Goal: Task Accomplishment & Management: Complete application form

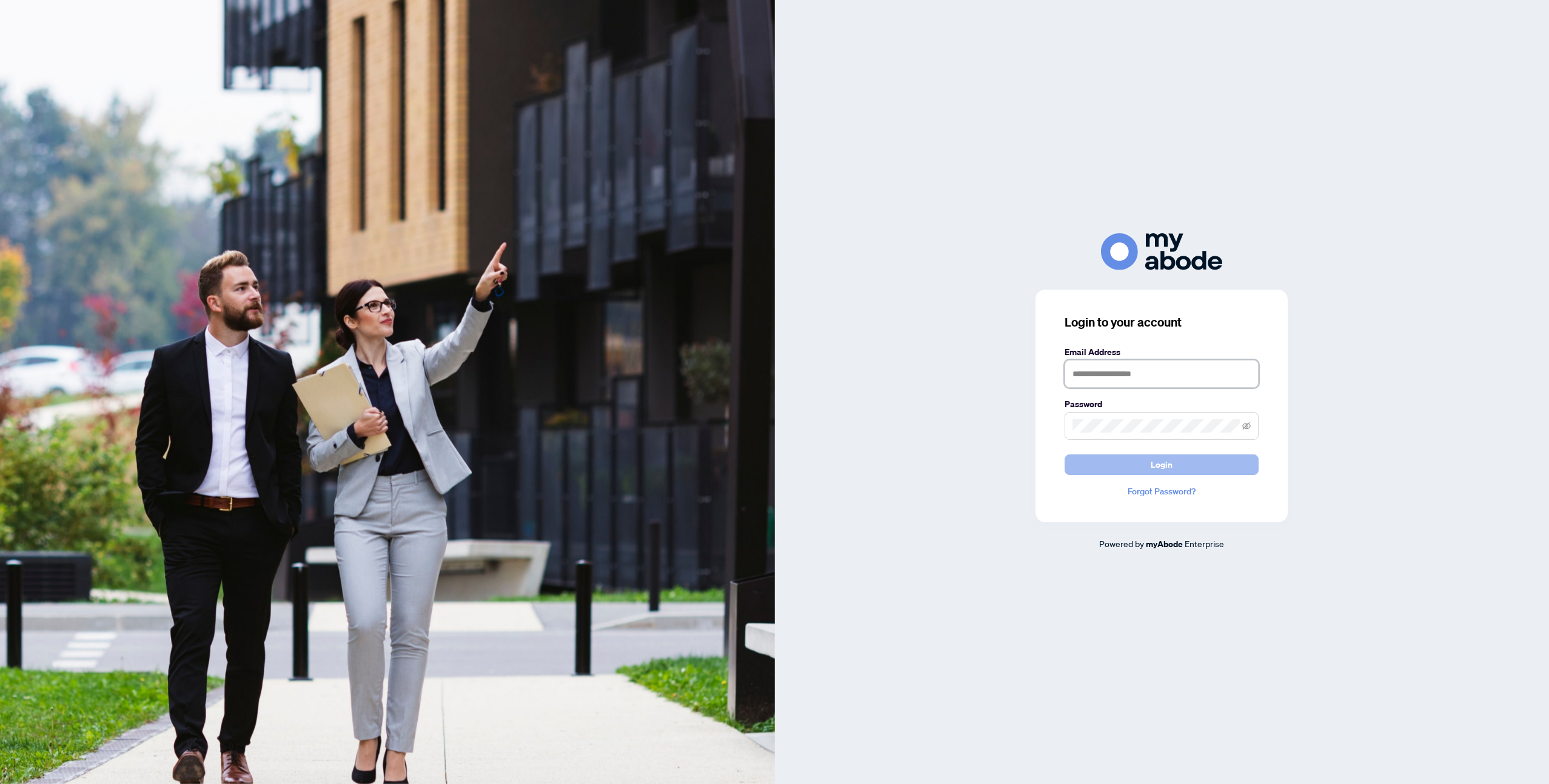
type input "**********"
click at [1221, 462] on button "Login" at bounding box center [1161, 465] width 194 height 21
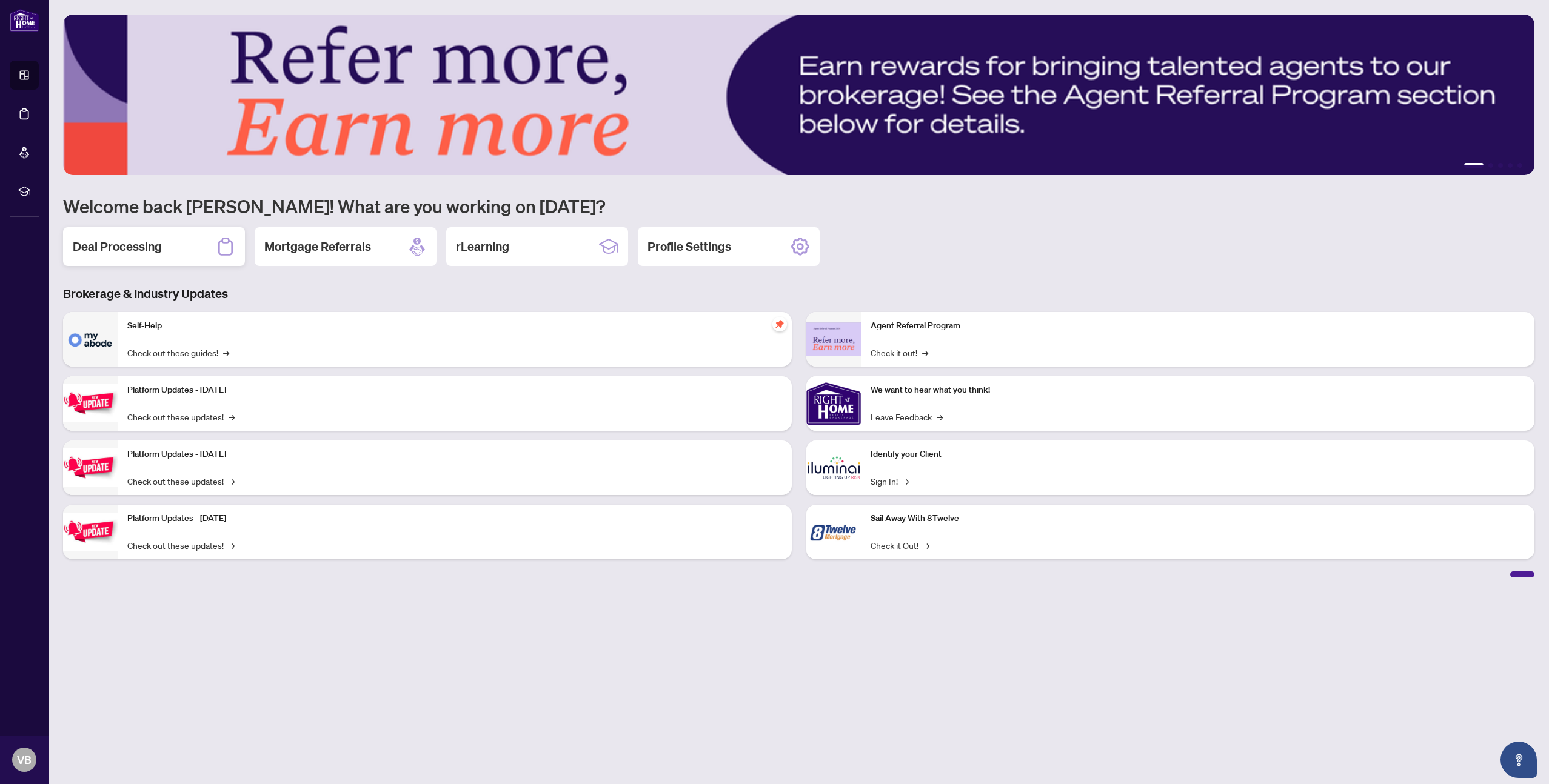
click at [214, 246] on div "Deal Processing" at bounding box center [154, 246] width 182 height 39
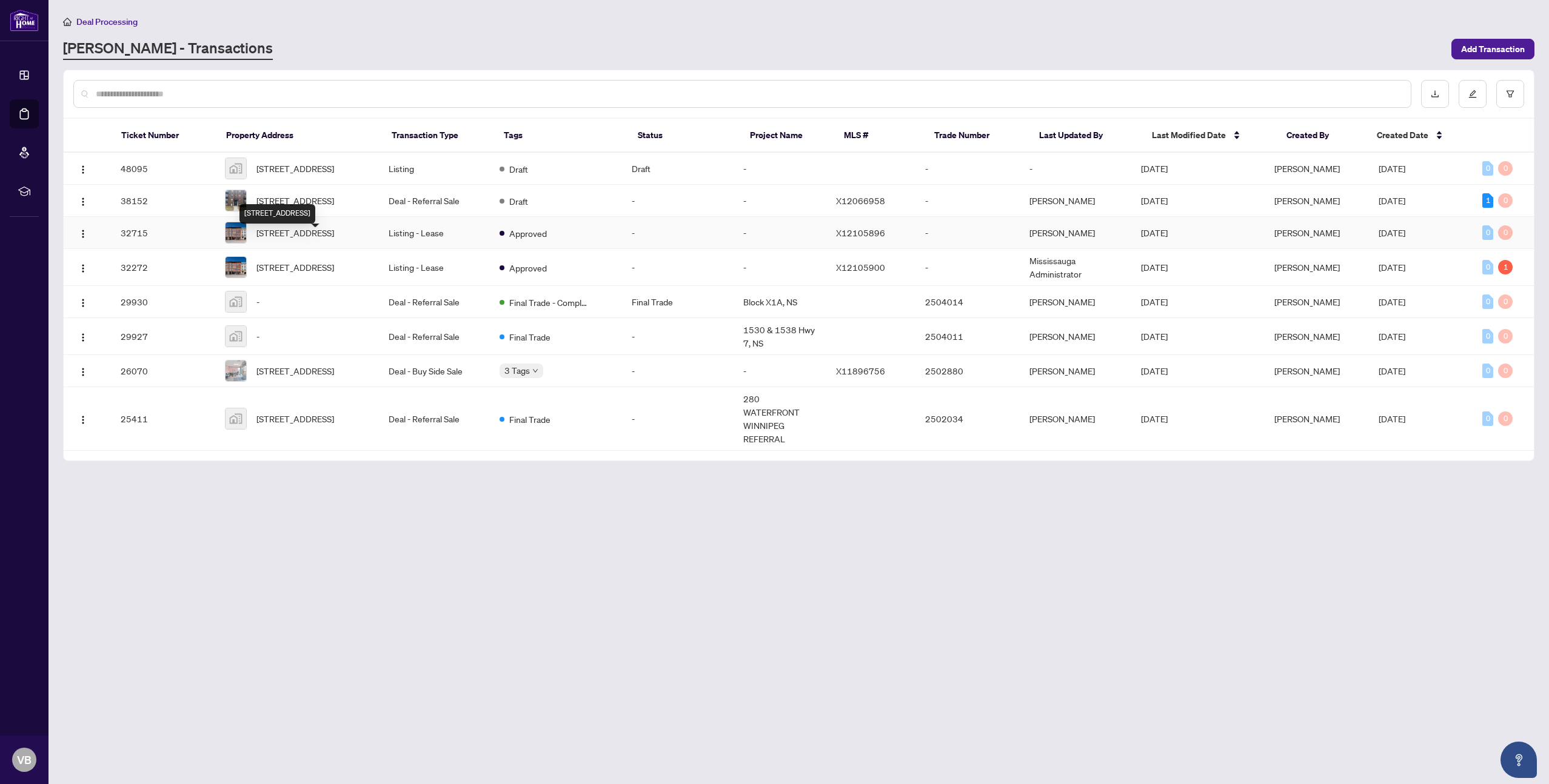
click at [316, 207] on div "[STREET_ADDRESS]" at bounding box center [277, 215] width 76 height 20
click at [304, 199] on span "[STREET_ADDRESS]" at bounding box center [295, 200] width 77 height 13
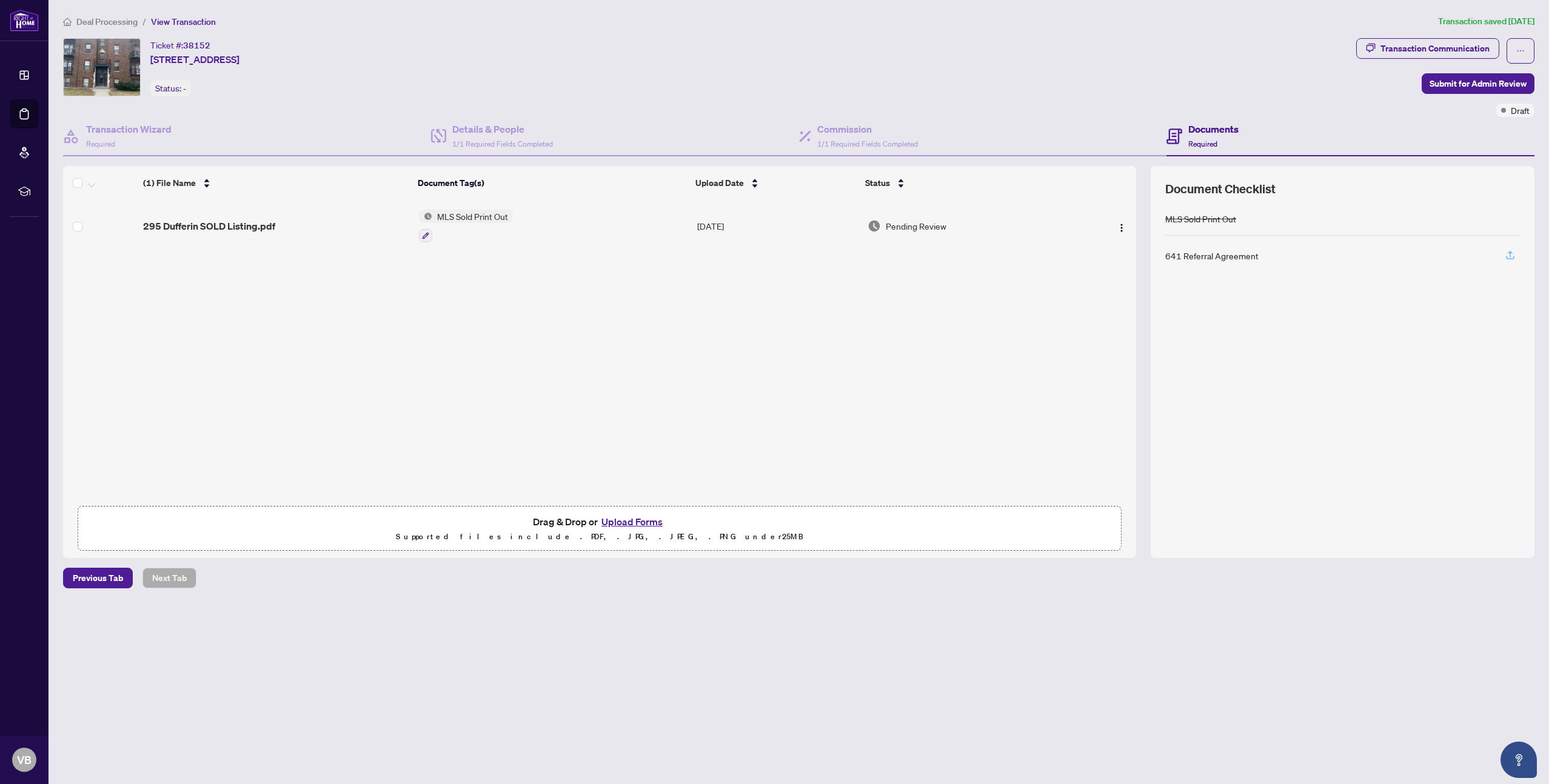
click at [1508, 254] on icon "button" at bounding box center [1509, 254] width 11 height 11
click at [1478, 88] on span "Submit for Admin Review" at bounding box center [1478, 84] width 97 height 20
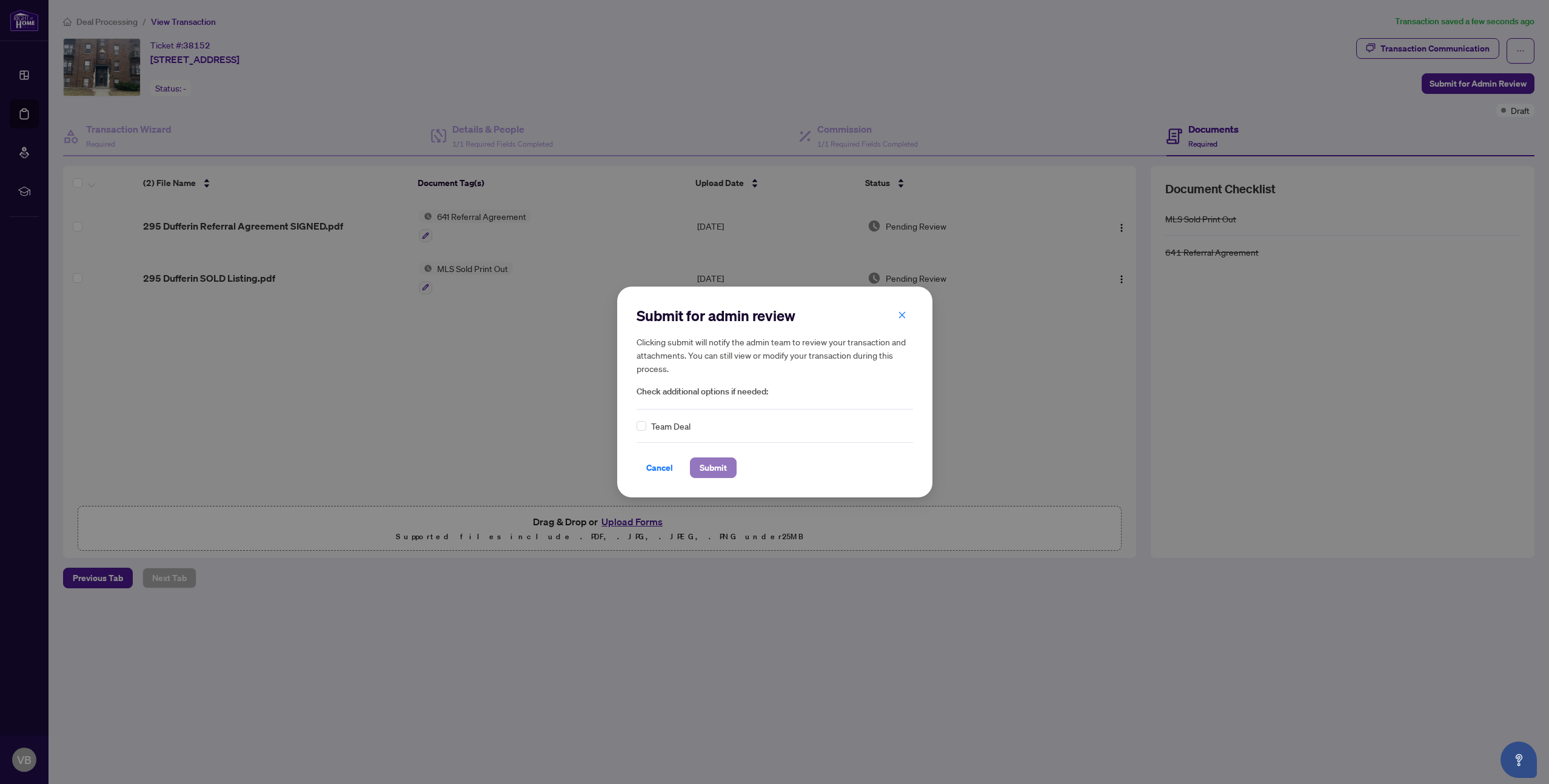
click at [695, 469] on button "Submit" at bounding box center [712, 468] width 46 height 21
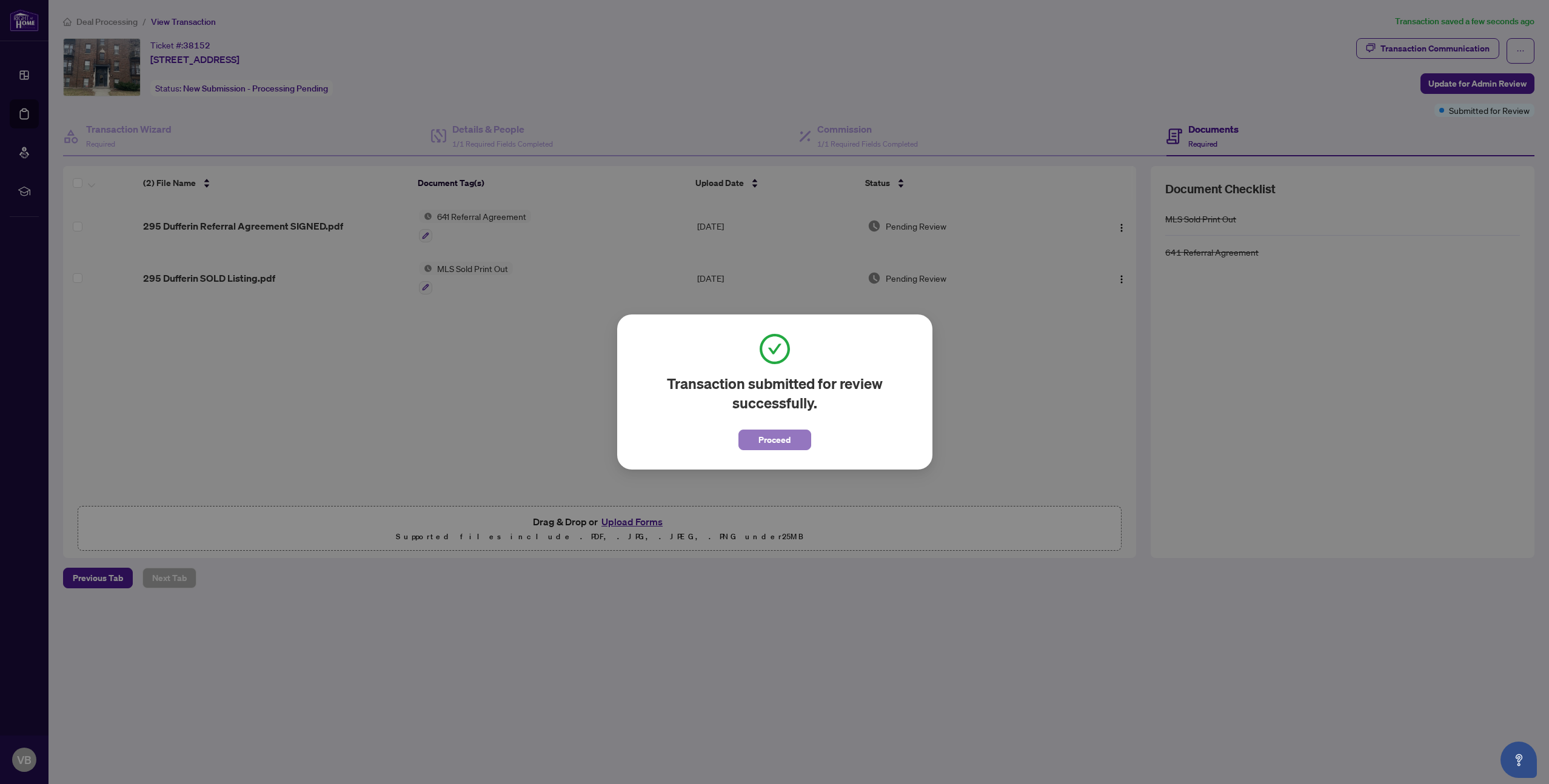
click at [757, 447] on button "Proceed" at bounding box center [774, 440] width 73 height 21
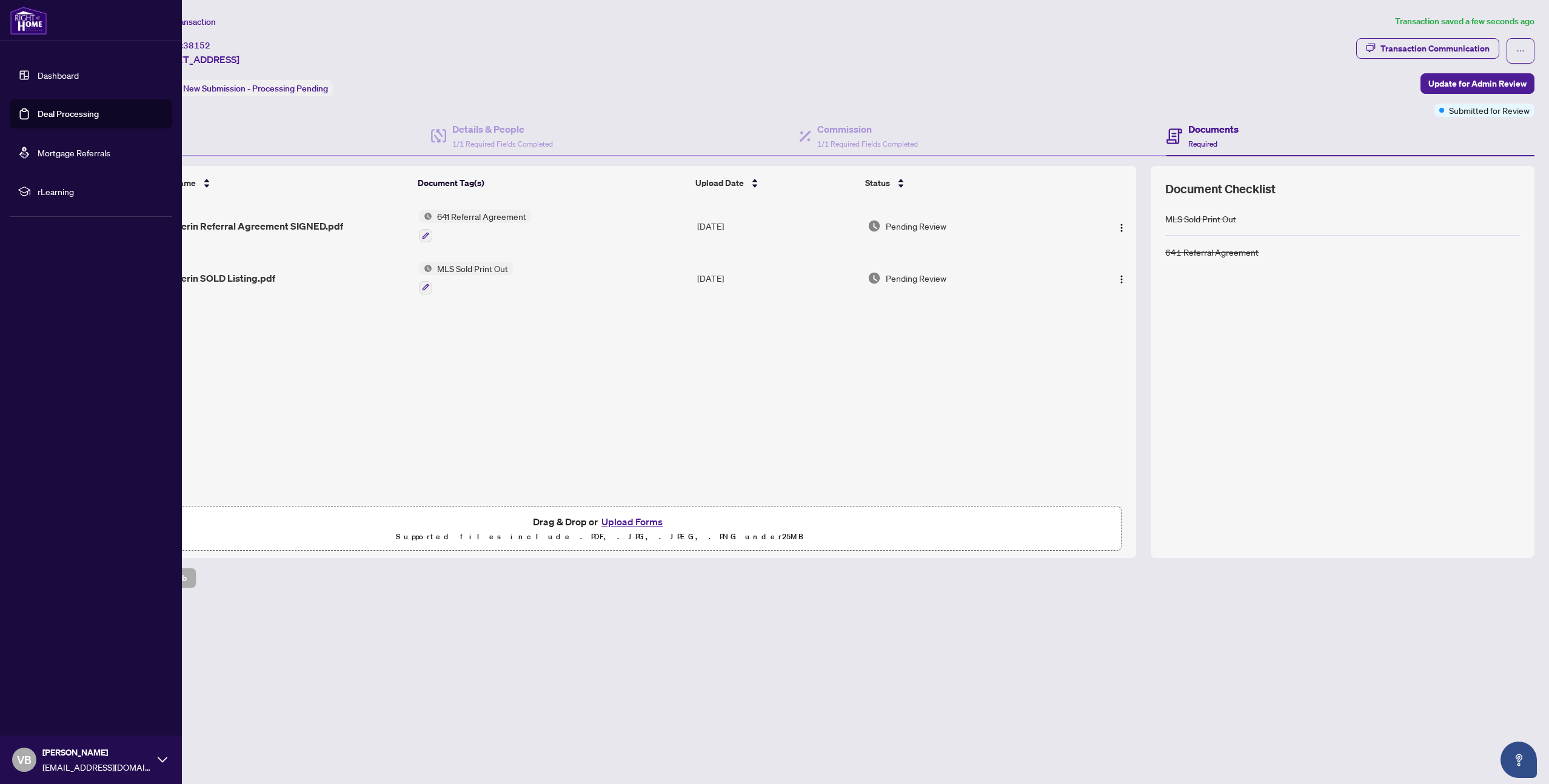
click at [38, 75] on link "Dashboard" at bounding box center [58, 74] width 42 height 11
